Goal: Check status: Check status

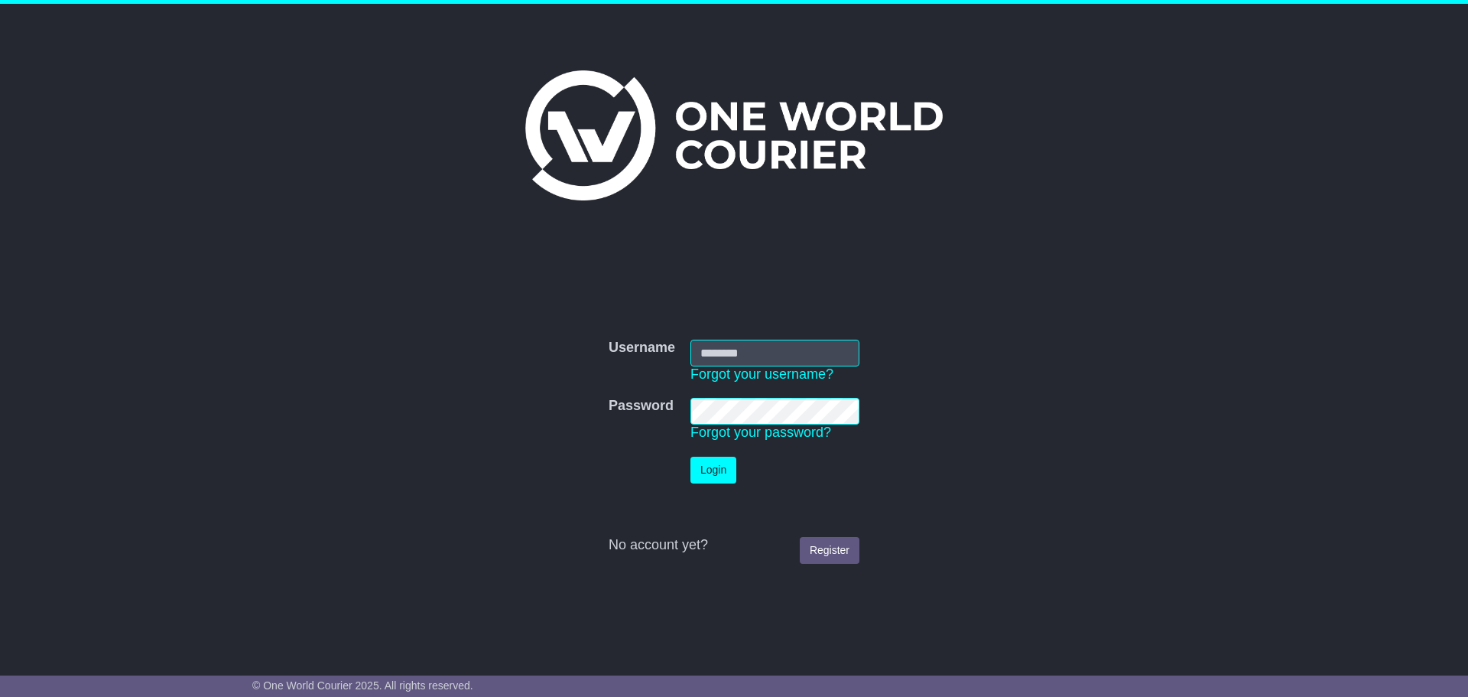
type input "**********"
click at [715, 483] on td "Login" at bounding box center [775, 470] width 184 height 42
click at [716, 473] on button "Login" at bounding box center [713, 469] width 46 height 27
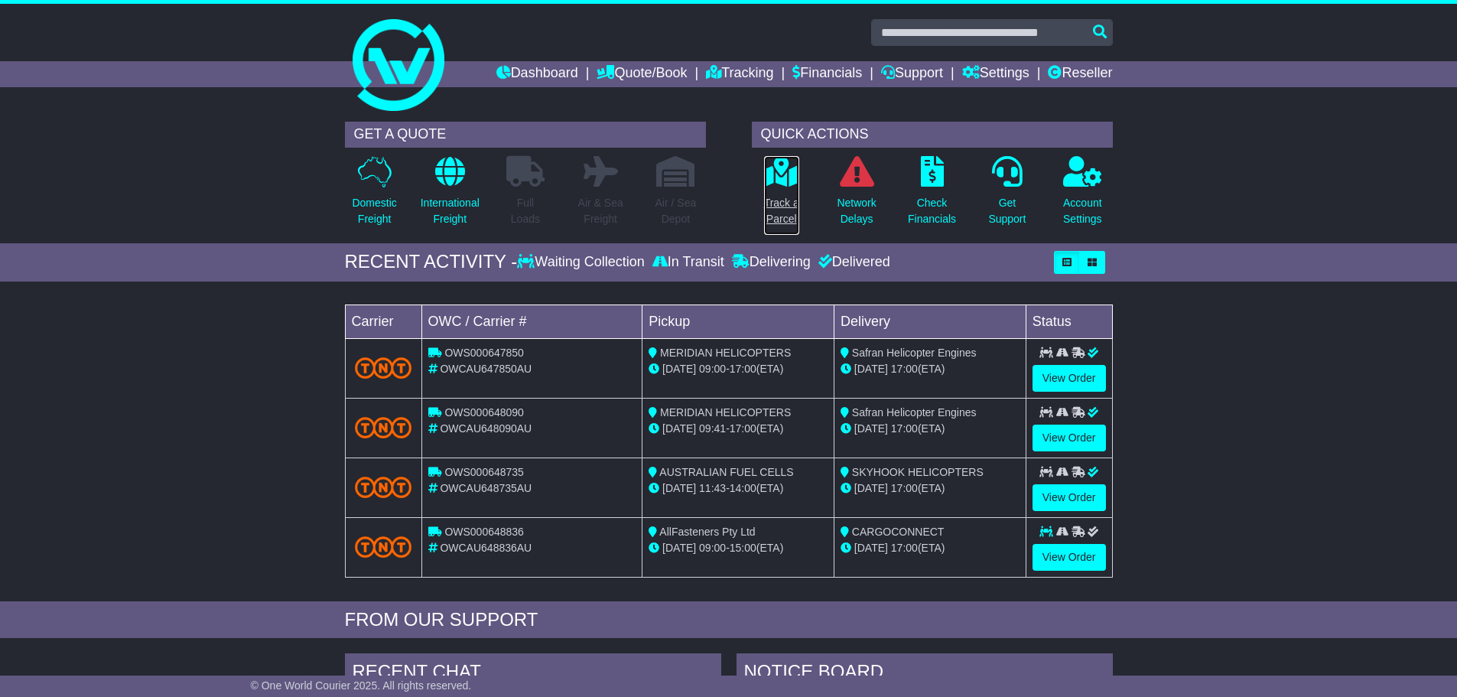
click at [781, 226] on p "Track a Parcel" at bounding box center [781, 211] width 35 height 32
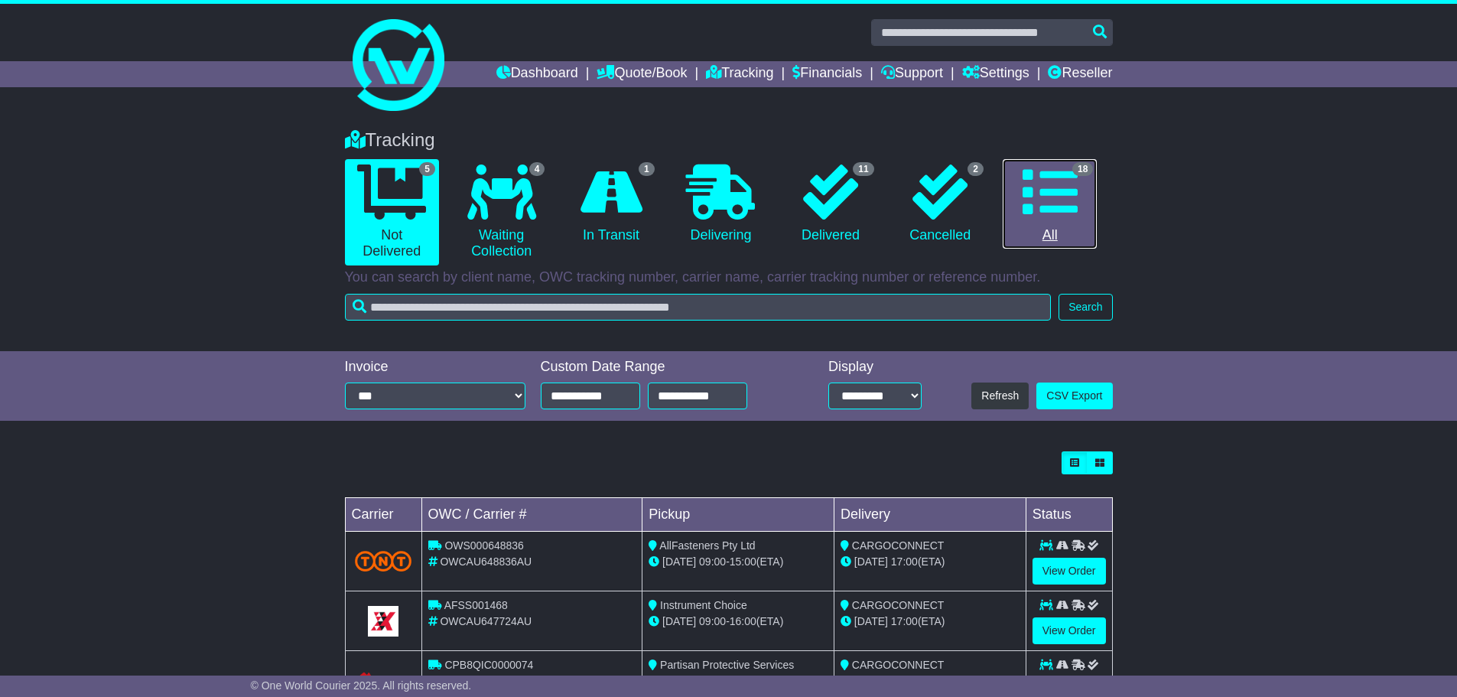
click at [1054, 242] on link "18 All" at bounding box center [1049, 204] width 94 height 90
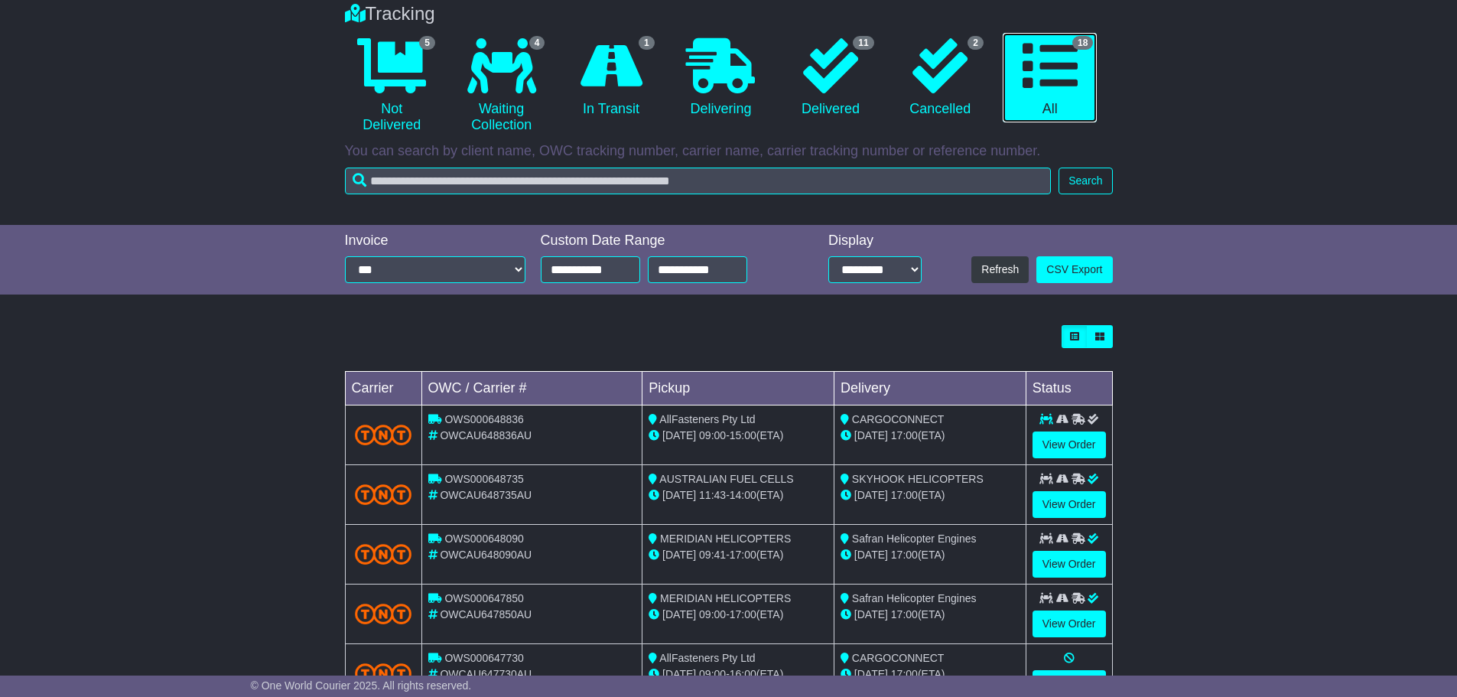
scroll to position [434, 0]
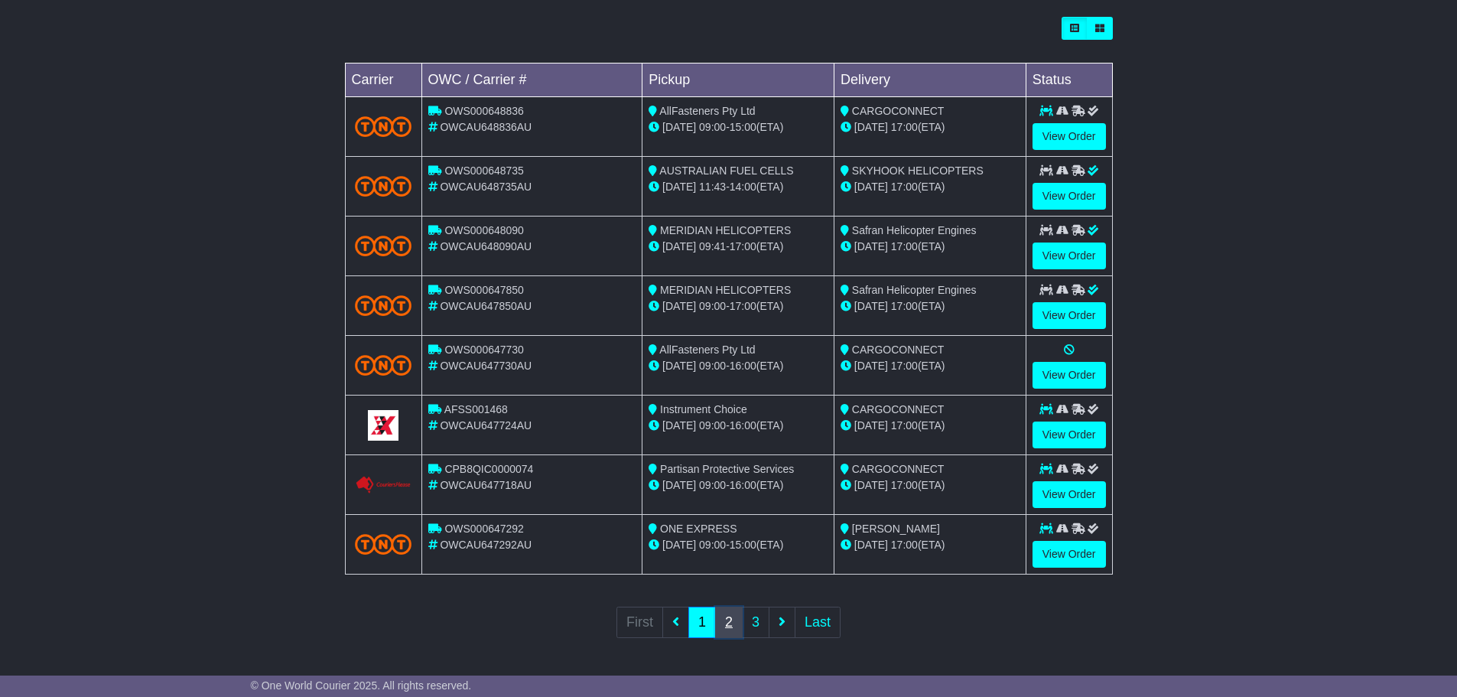
click at [717, 619] on link "2" at bounding box center [729, 621] width 28 height 31
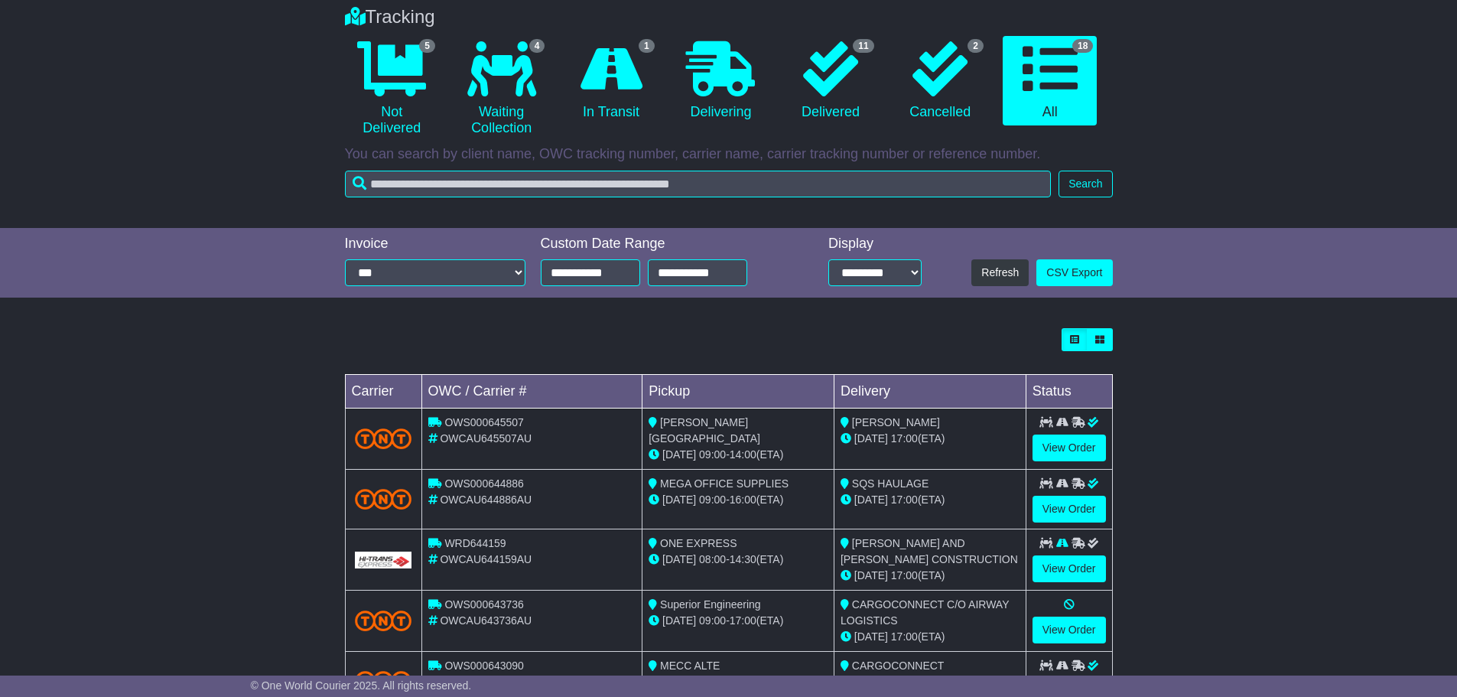
scroll to position [437, 0]
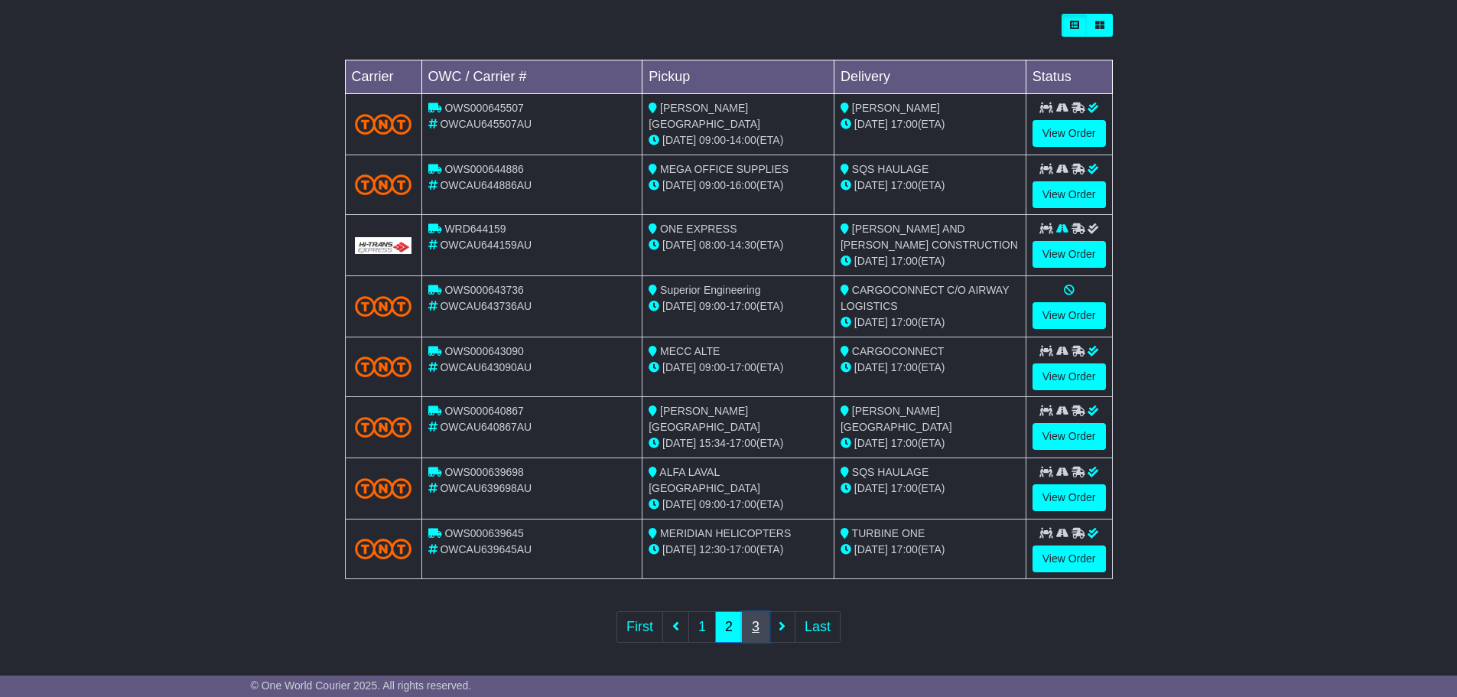
click at [755, 618] on link "3" at bounding box center [756, 626] width 28 height 31
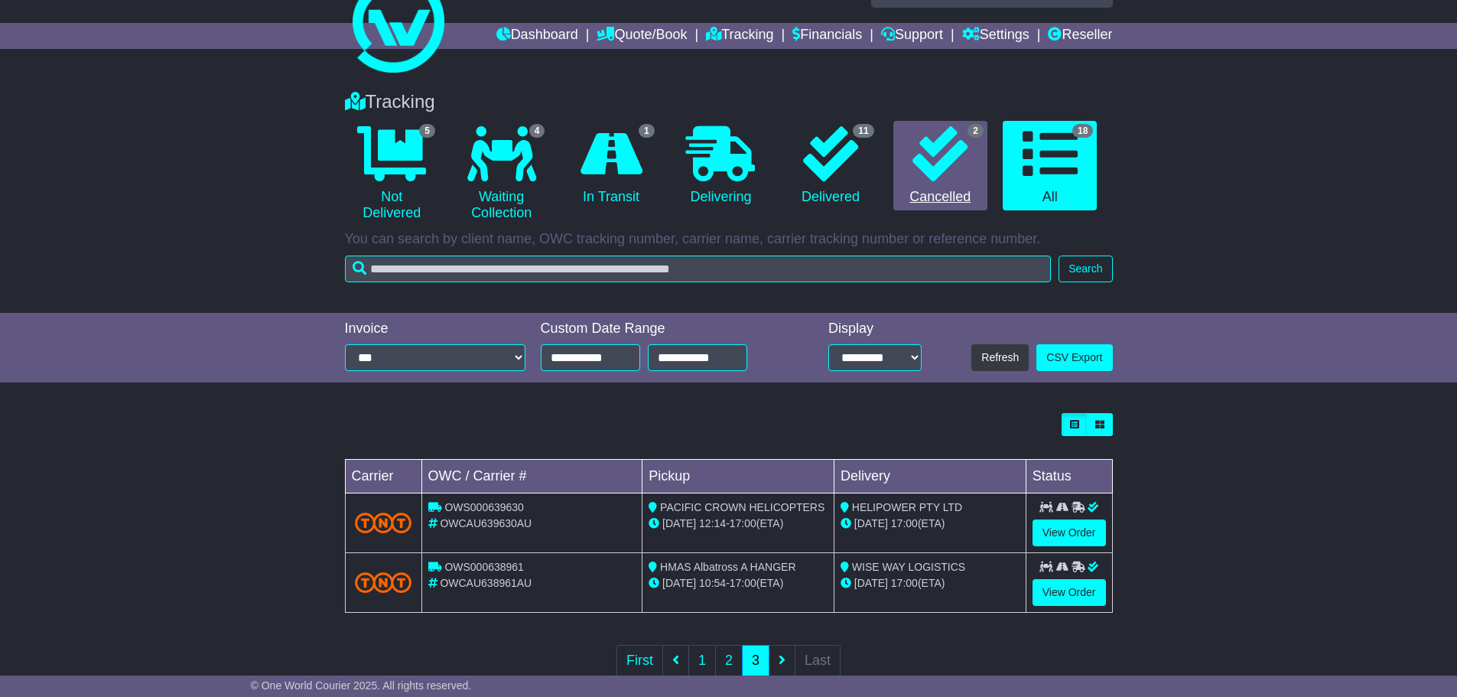
scroll to position [0, 0]
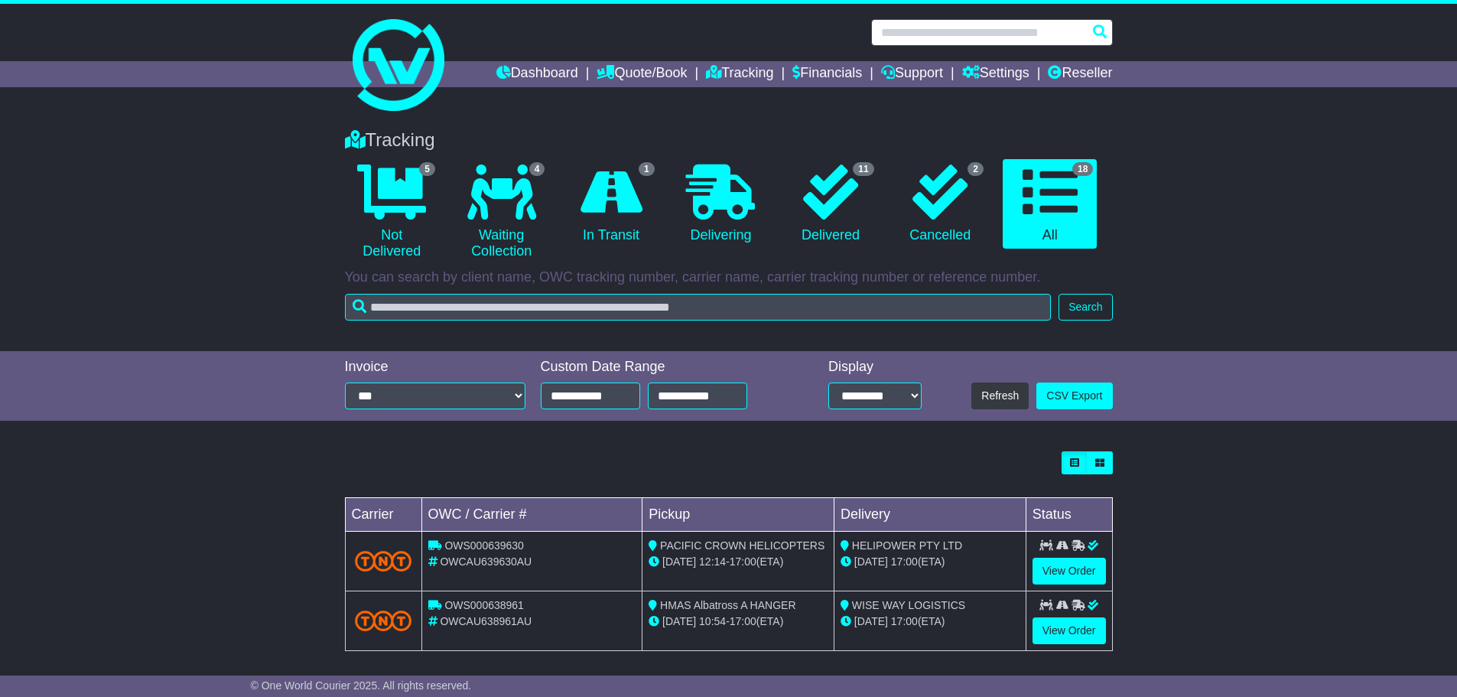
click at [928, 23] on input "text" at bounding box center [992, 32] width 242 height 27
click at [919, 40] on input "text" at bounding box center [992, 32] width 242 height 27
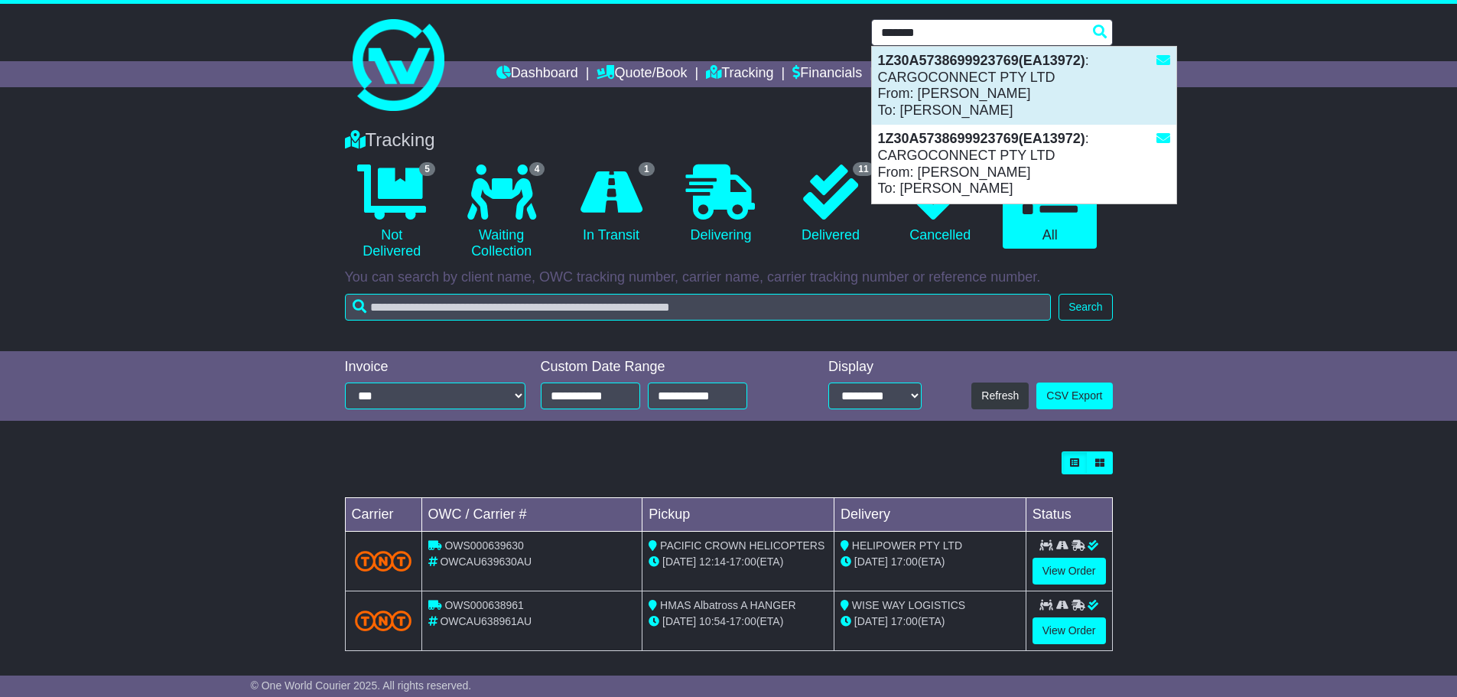
click at [950, 83] on div "1Z30A5738699923769(EA13972) : CARGOCONNECT PTY LTD From: DANA To: DREW VALENTINE" at bounding box center [1024, 86] width 304 height 78
type input "**********"
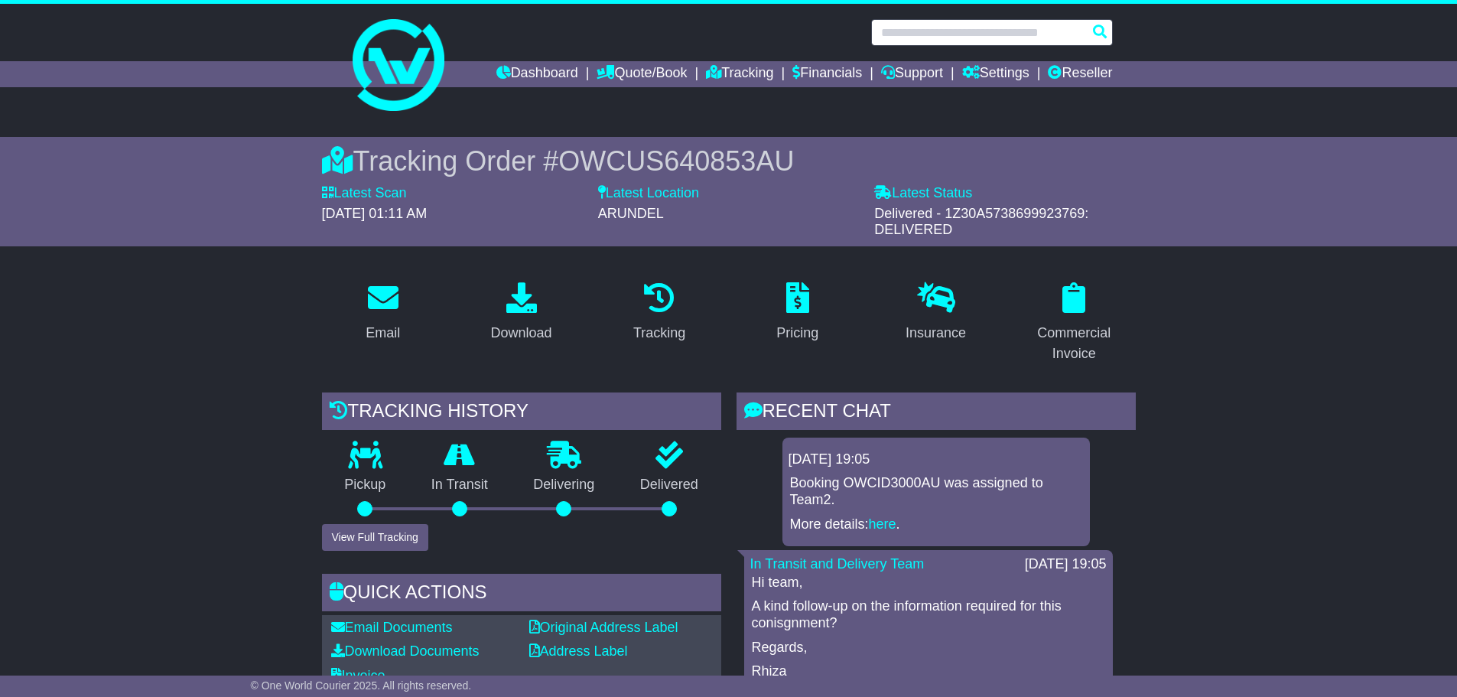
click at [986, 37] on input "text" at bounding box center [992, 32] width 242 height 27
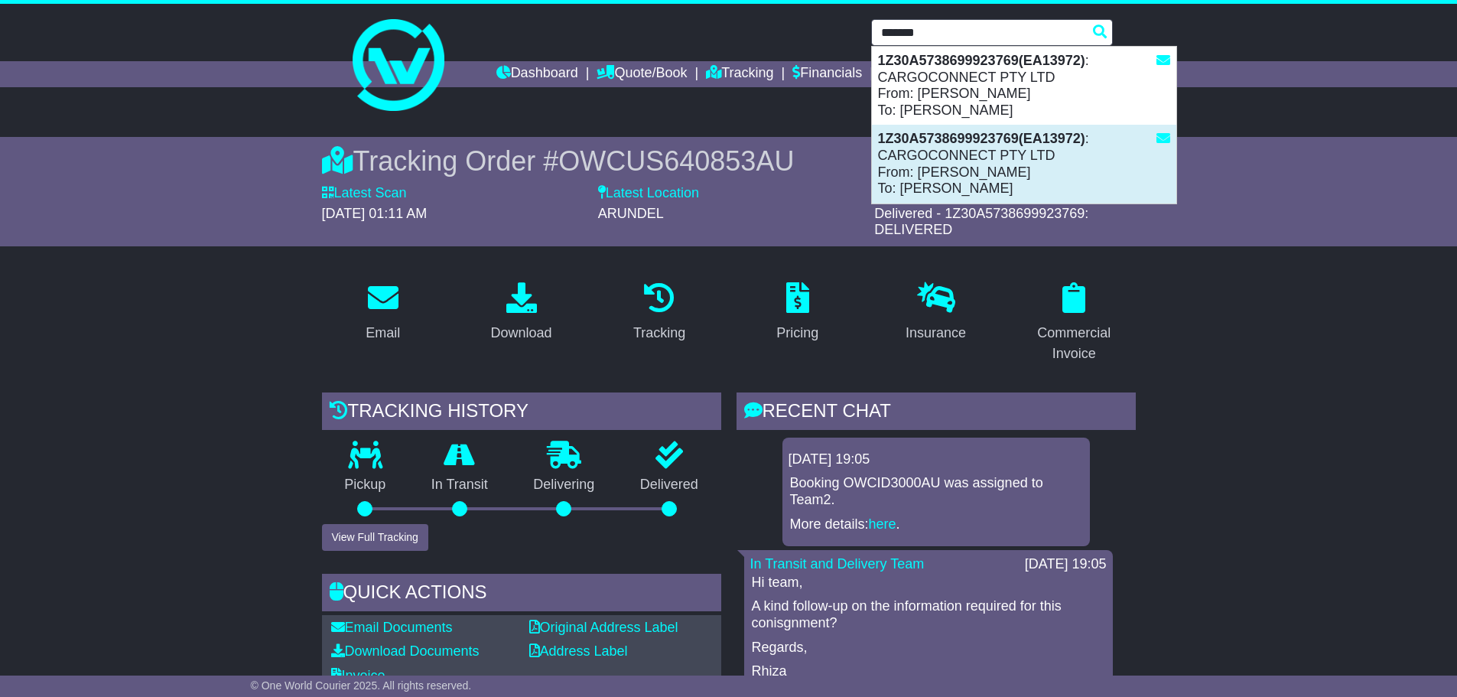
click at [955, 171] on div "1Z30A5738699923769(EA13972) : CARGOCONNECT PTY LTD From: DANA To: DREW VALENTINE" at bounding box center [1024, 164] width 304 height 78
type input "**********"
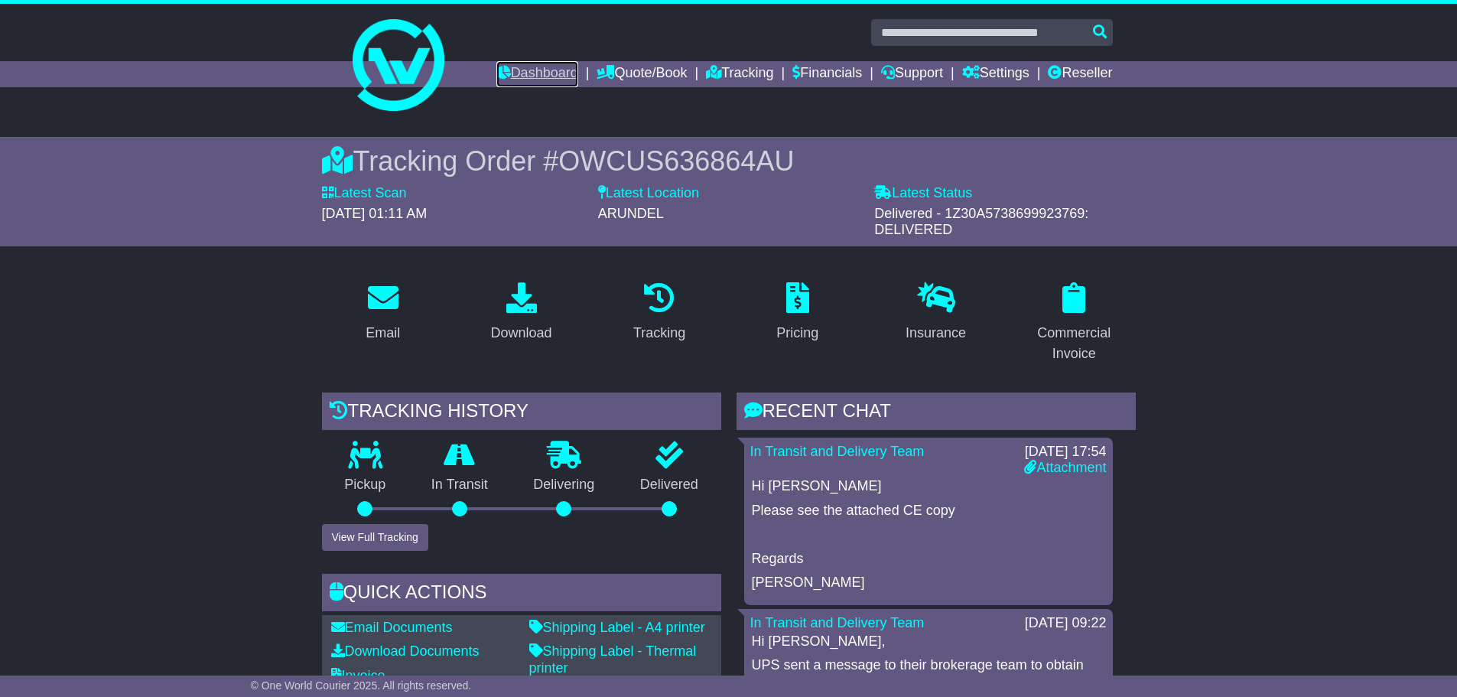
click at [508, 63] on link "Dashboard" at bounding box center [537, 74] width 82 height 26
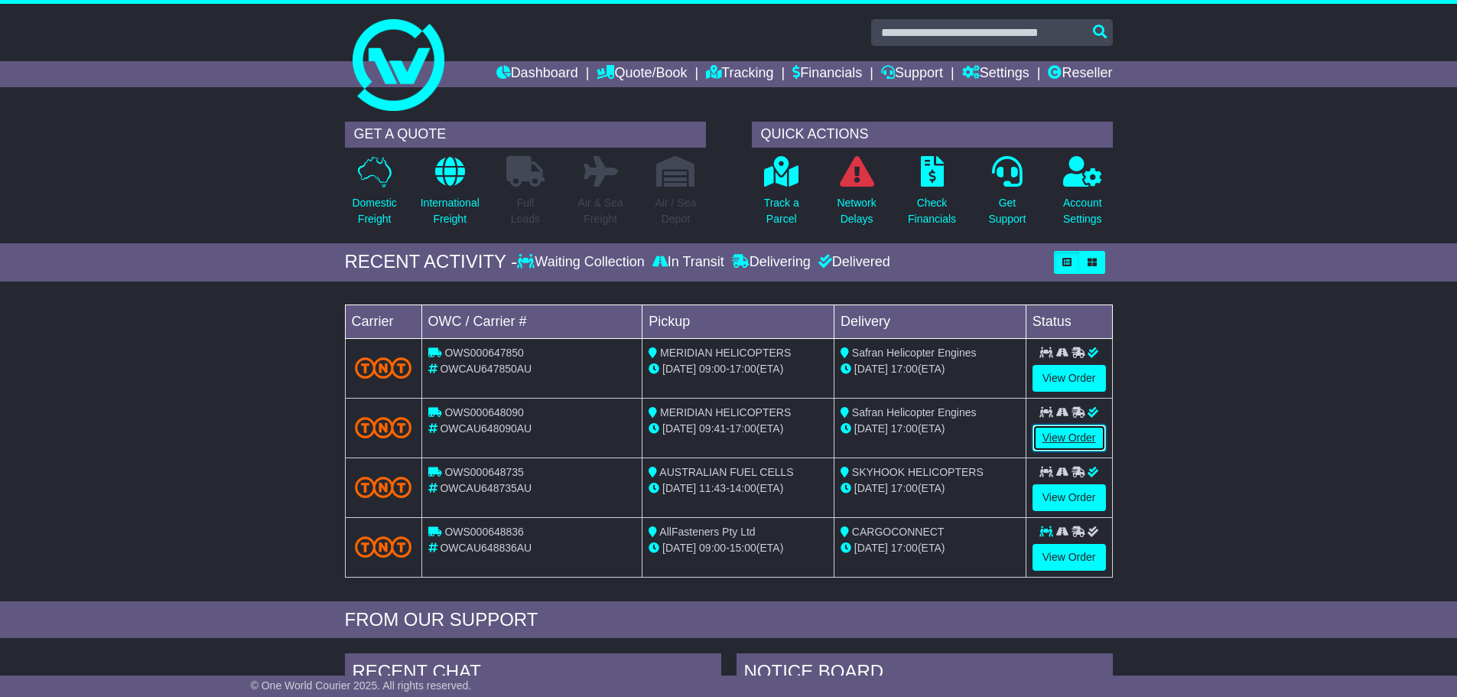
click at [1080, 441] on link "View Order" at bounding box center [1068, 437] width 73 height 27
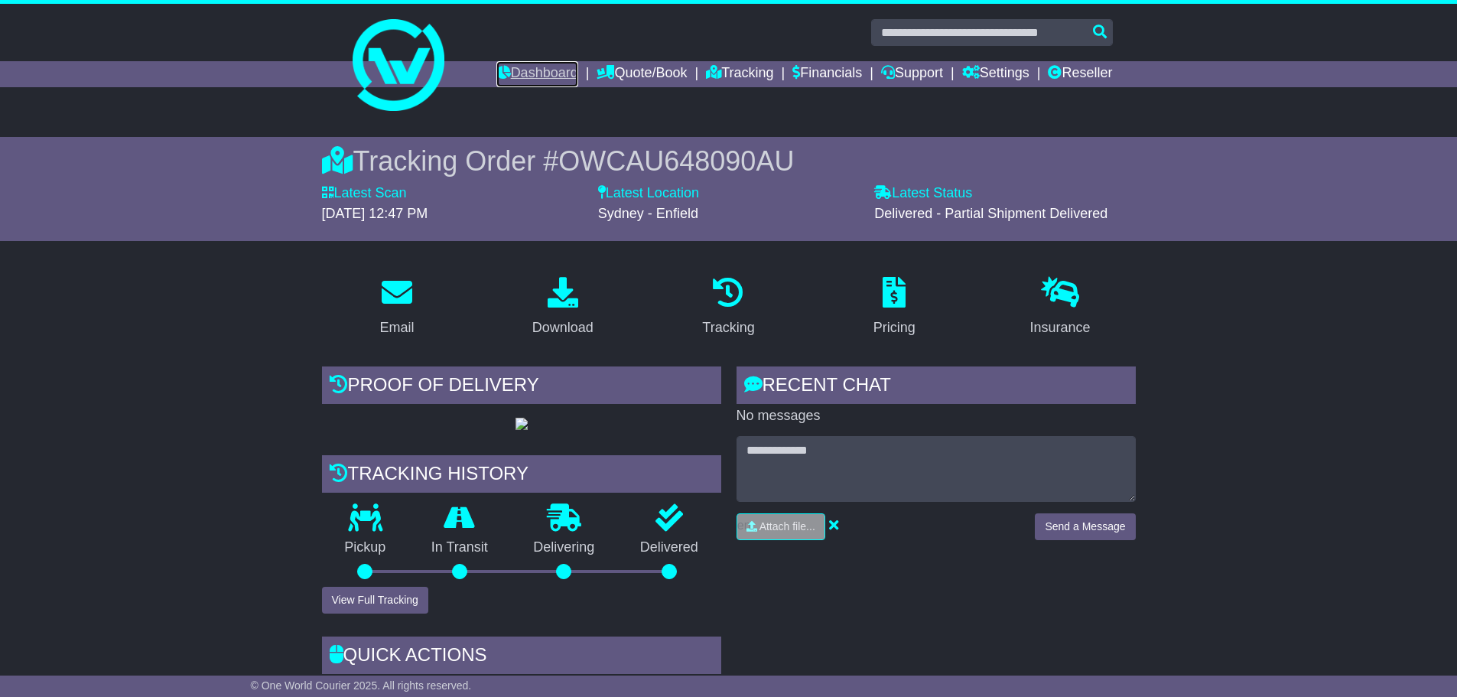
click at [538, 79] on link "Dashboard" at bounding box center [537, 74] width 82 height 26
